Goal: Information Seeking & Learning: Learn about a topic

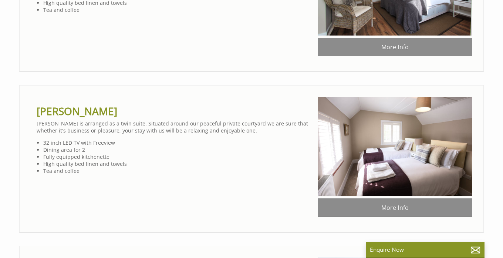
scroll to position [345, 0]
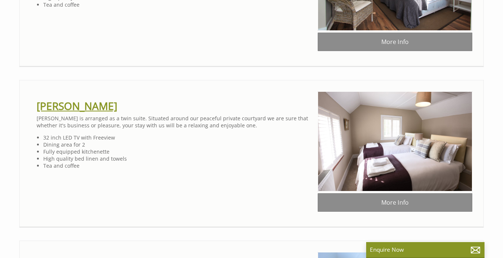
click at [67, 110] on link "[PERSON_NAME]" at bounding box center [77, 106] width 81 height 14
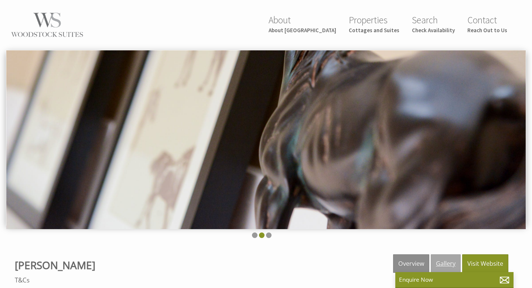
click at [447, 257] on link "Gallery" at bounding box center [446, 263] width 30 height 18
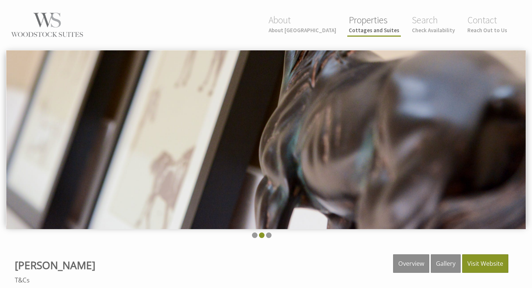
click at [379, 31] on small "Cottages and Suites" at bounding box center [374, 30] width 51 height 7
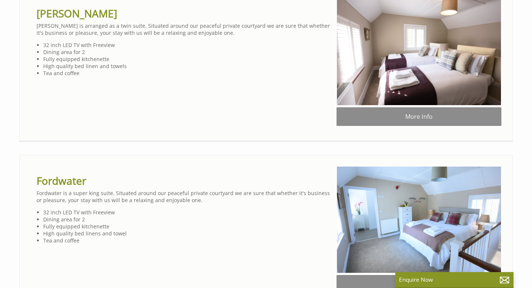
scroll to position [457, 0]
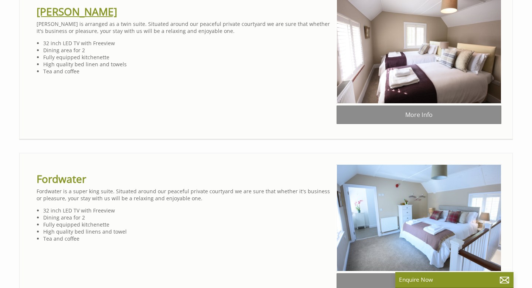
click at [74, 12] on link "[PERSON_NAME]" at bounding box center [77, 11] width 81 height 14
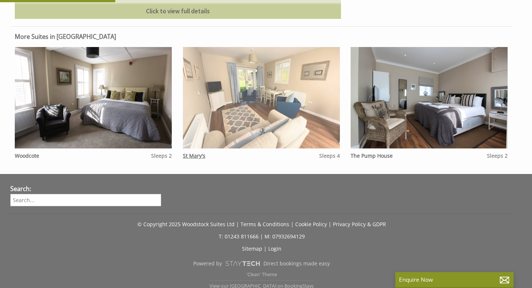
scroll to position [405, 0]
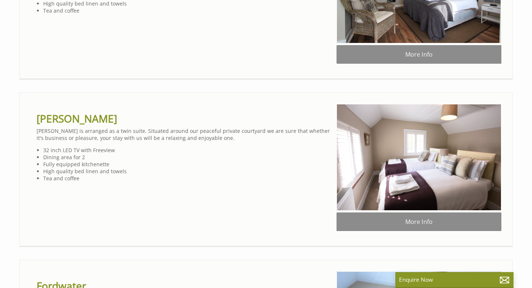
scroll to position [349, 0]
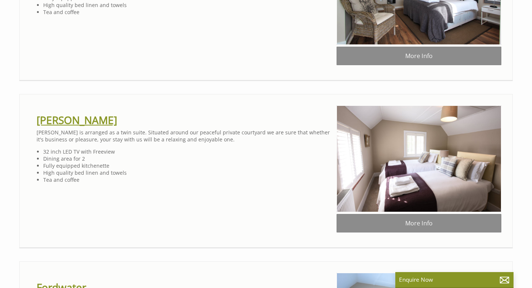
click at [70, 119] on link "[PERSON_NAME]" at bounding box center [77, 120] width 81 height 14
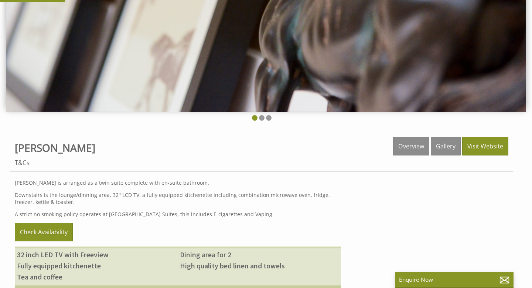
scroll to position [120, 0]
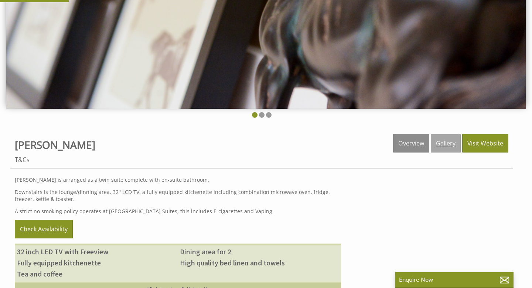
click at [445, 140] on link "Gallery" at bounding box center [446, 143] width 30 height 18
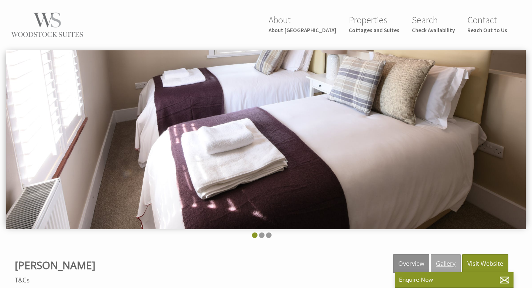
click at [449, 257] on link "Gallery" at bounding box center [446, 263] width 30 height 18
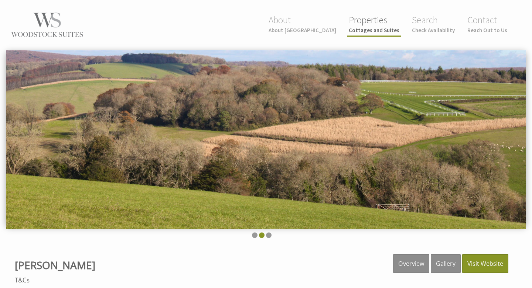
click at [379, 22] on link "Properties Cottages and Suites" at bounding box center [374, 24] width 51 height 20
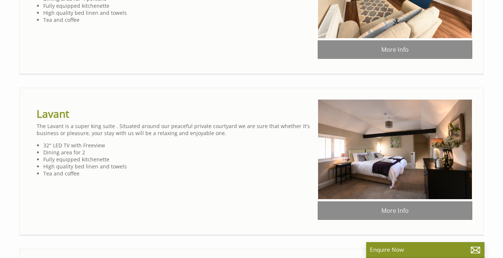
scroll to position [821, 0]
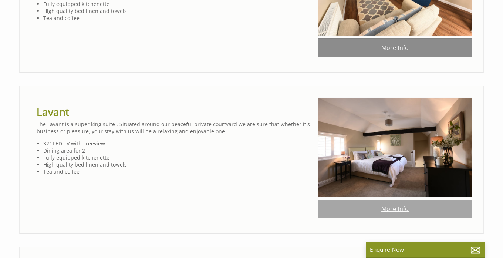
click at [402, 208] on link "More Info" at bounding box center [395, 208] width 155 height 18
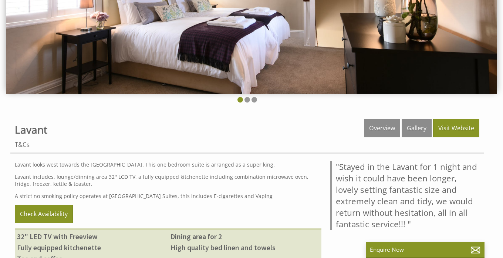
scroll to position [126, 0]
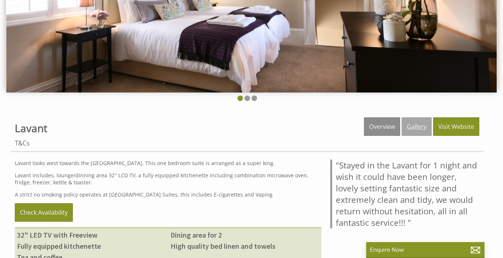
click at [422, 122] on link "Gallery" at bounding box center [416, 126] width 30 height 18
